Goal: Information Seeking & Learning: Learn about a topic

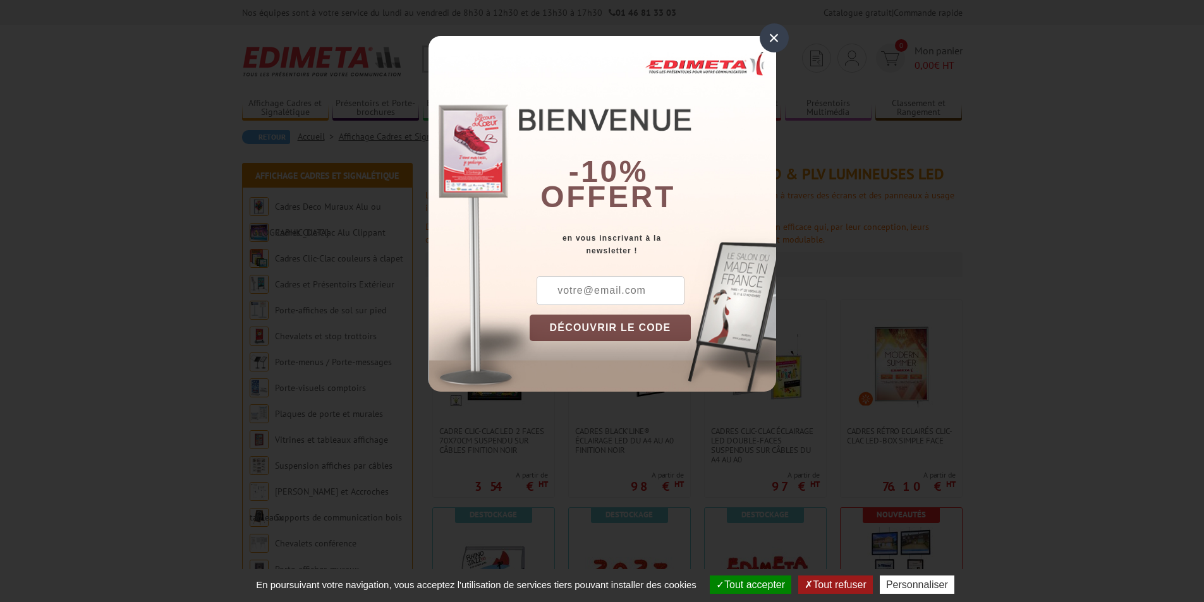
click at [770, 39] on div "×" at bounding box center [774, 37] width 29 height 29
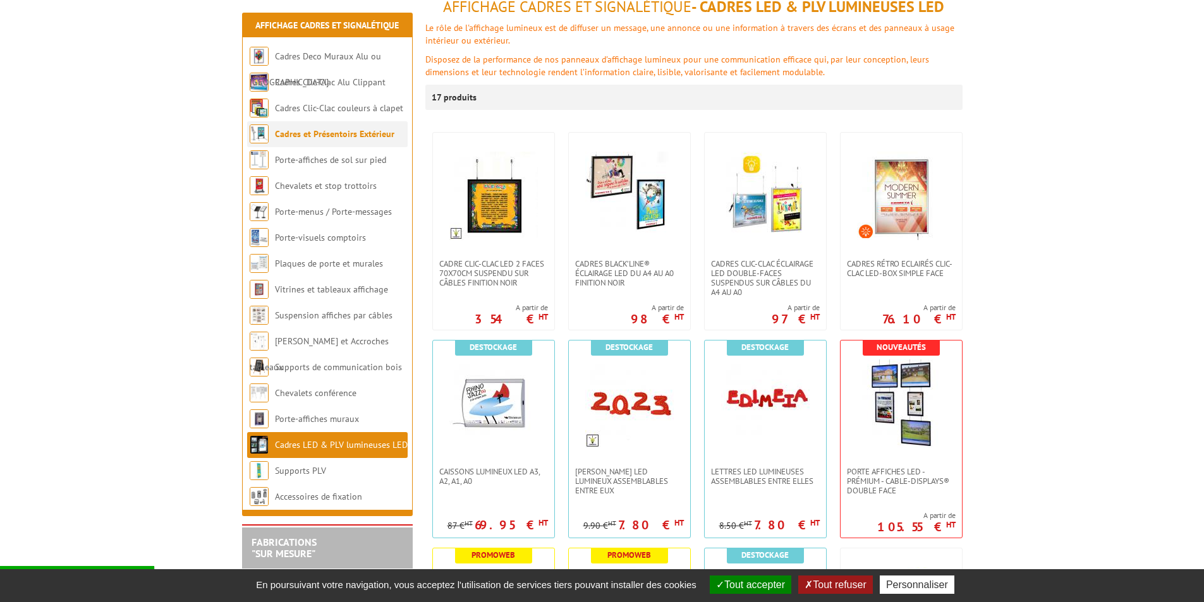
scroll to position [190, 0]
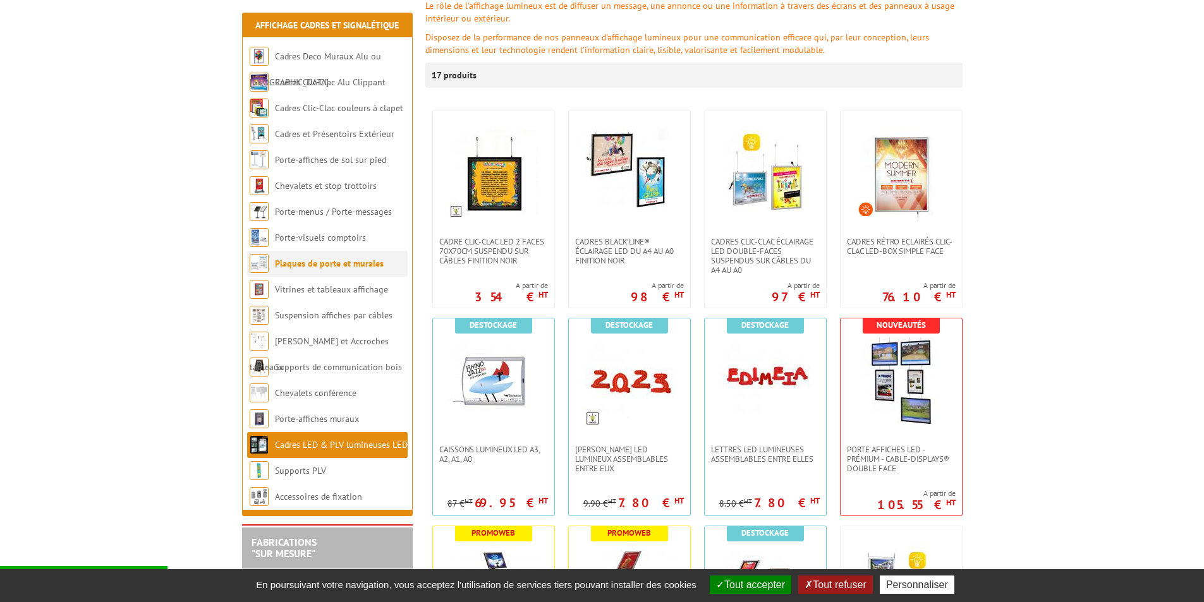
click at [337, 268] on link "Plaques de porte et murales" at bounding box center [329, 263] width 109 height 11
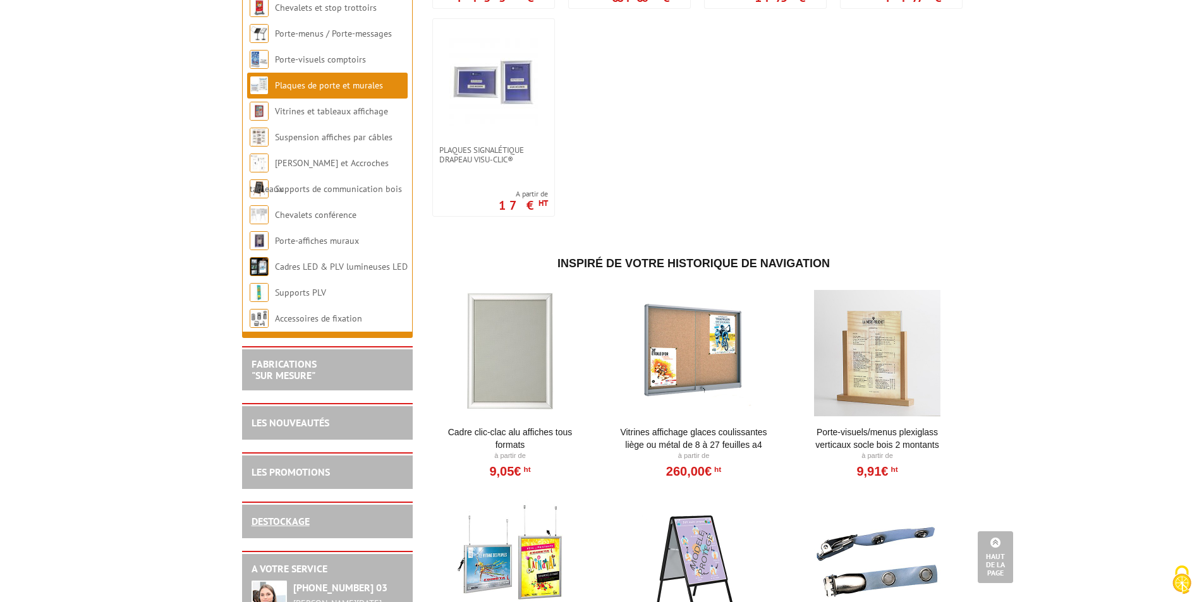
scroll to position [885, 0]
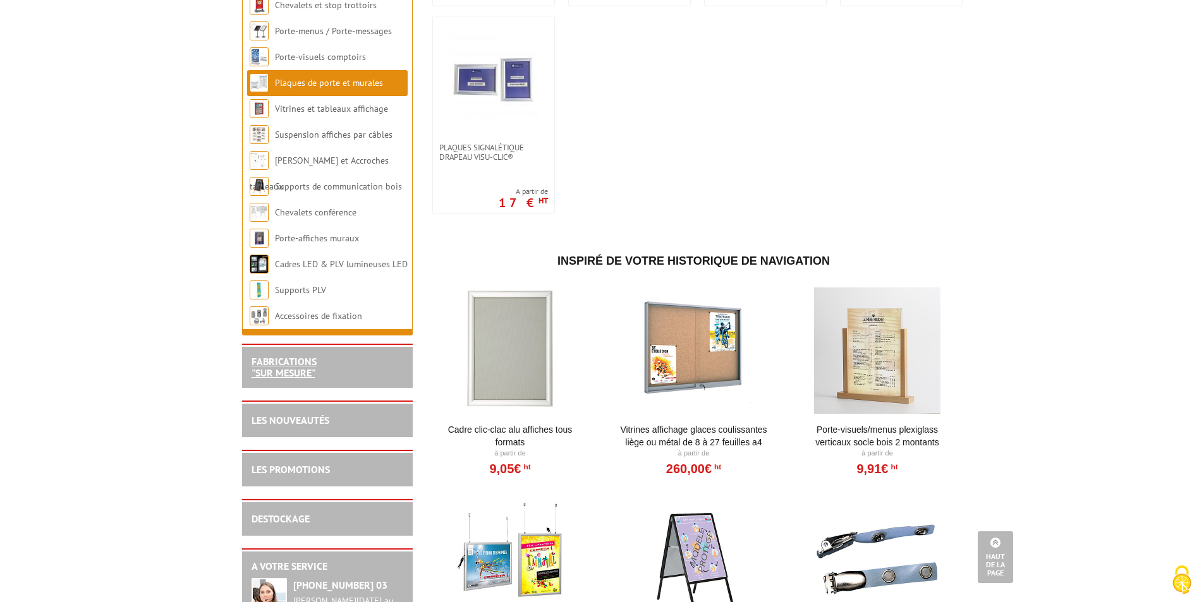
click at [296, 378] on link "FABRICATIONS "Sur Mesure"" at bounding box center [284, 367] width 65 height 24
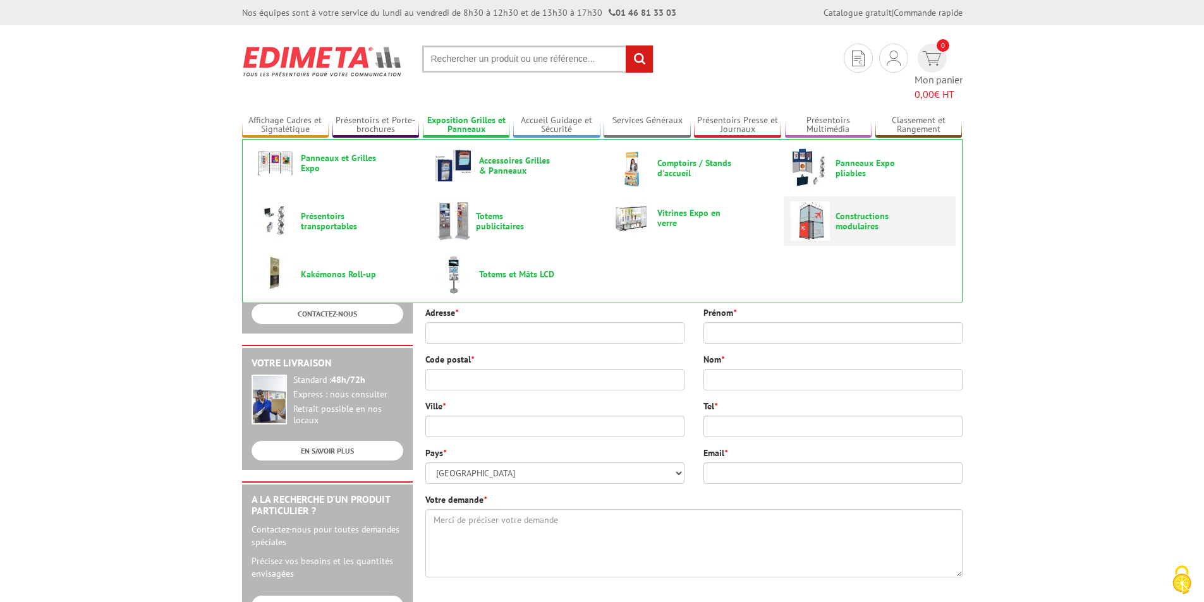
click at [823, 202] on img at bounding box center [810, 221] width 39 height 39
